Goal: Task Accomplishment & Management: Manage account settings

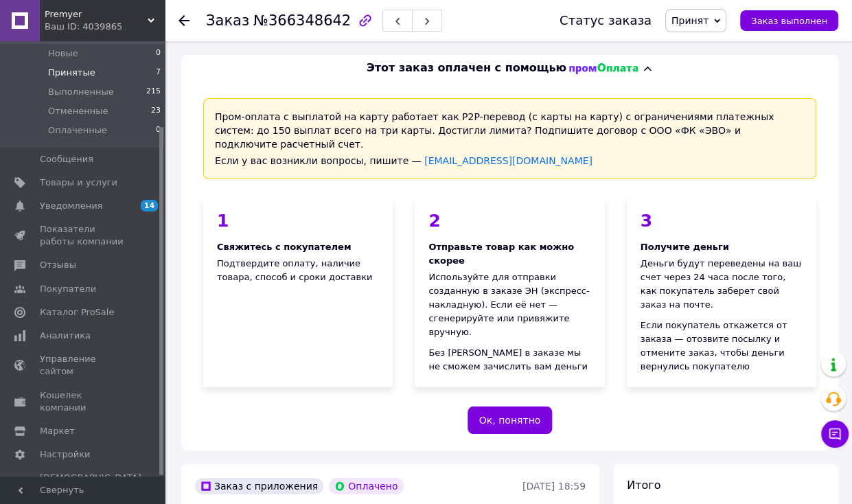
drag, startPoint x: 115, startPoint y: 69, endPoint x: 139, endPoint y: 64, distance: 24.0
click at [115, 69] on li "Принятые 7" at bounding box center [84, 72] width 169 height 19
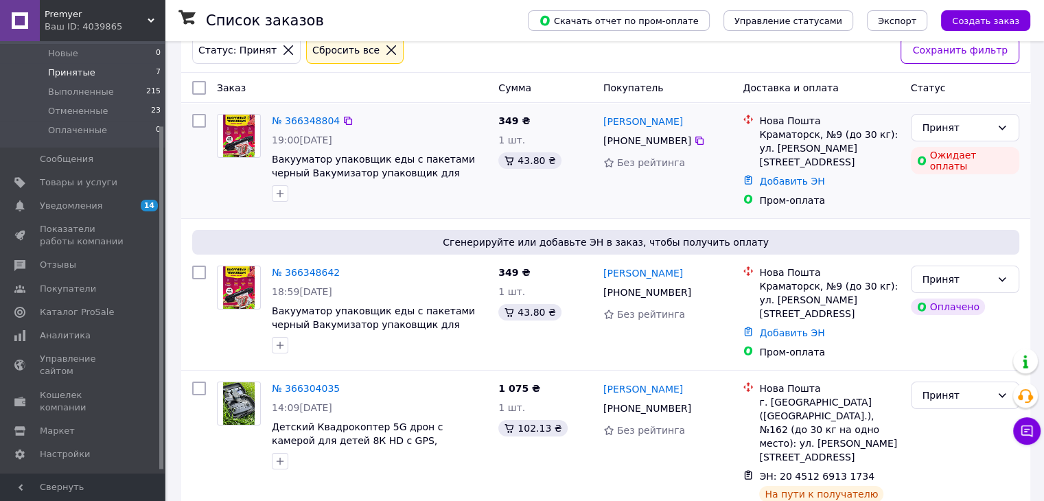
scroll to position [69, 0]
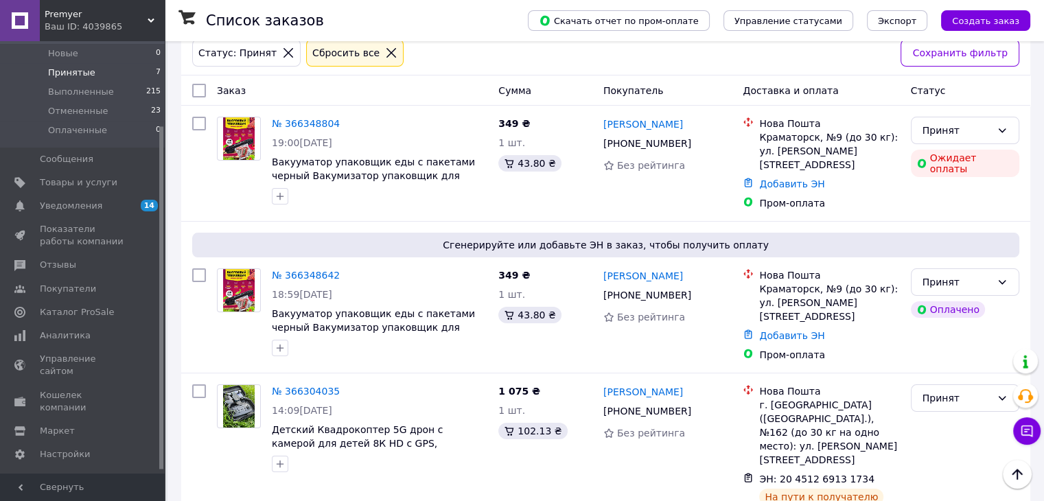
click at [385, 48] on icon at bounding box center [391, 53] width 12 height 12
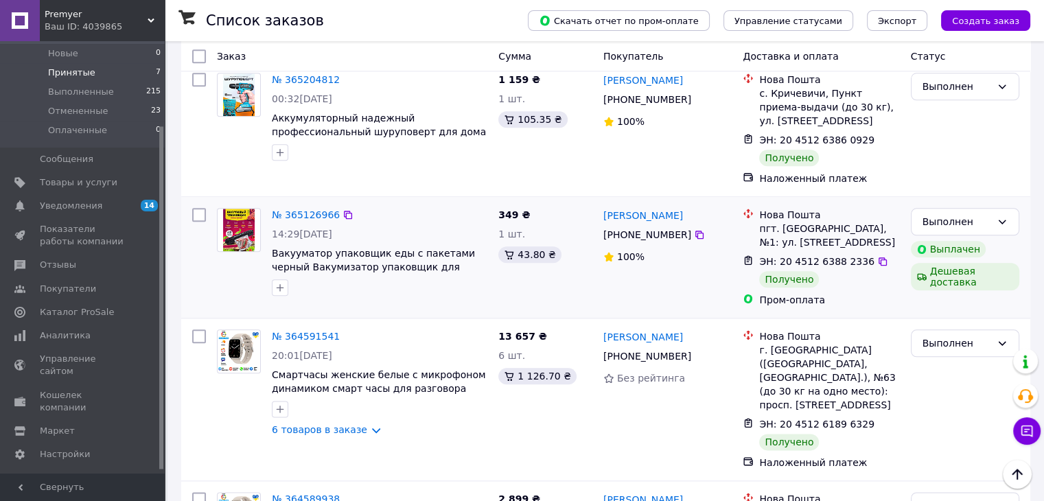
scroll to position [1373, 0]
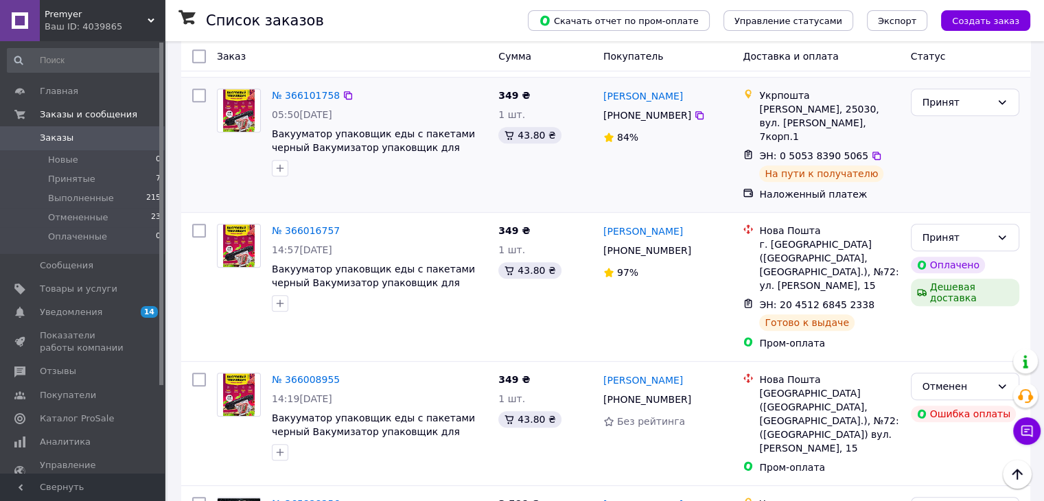
scroll to position [476, 0]
